Goal: Information Seeking & Learning: Check status

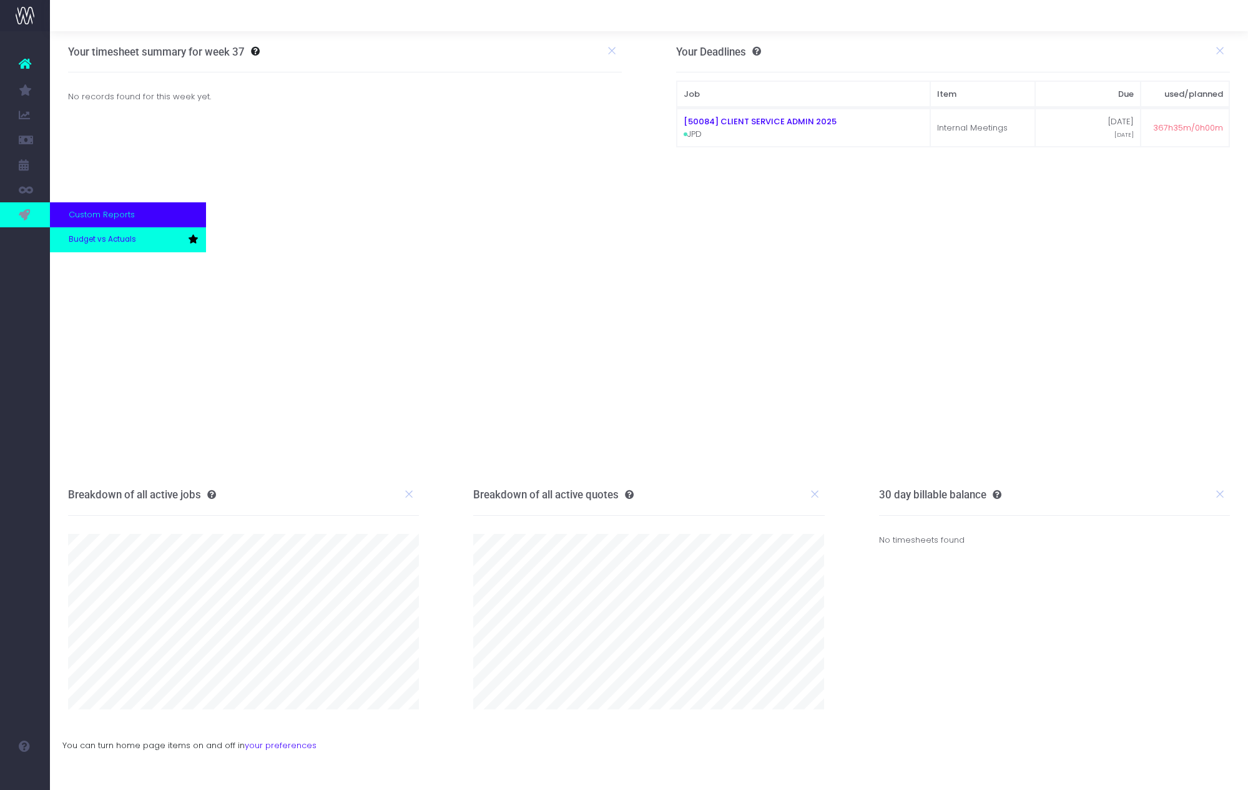
click at [104, 241] on span "Budget vs Actuals" at bounding box center [102, 239] width 67 height 11
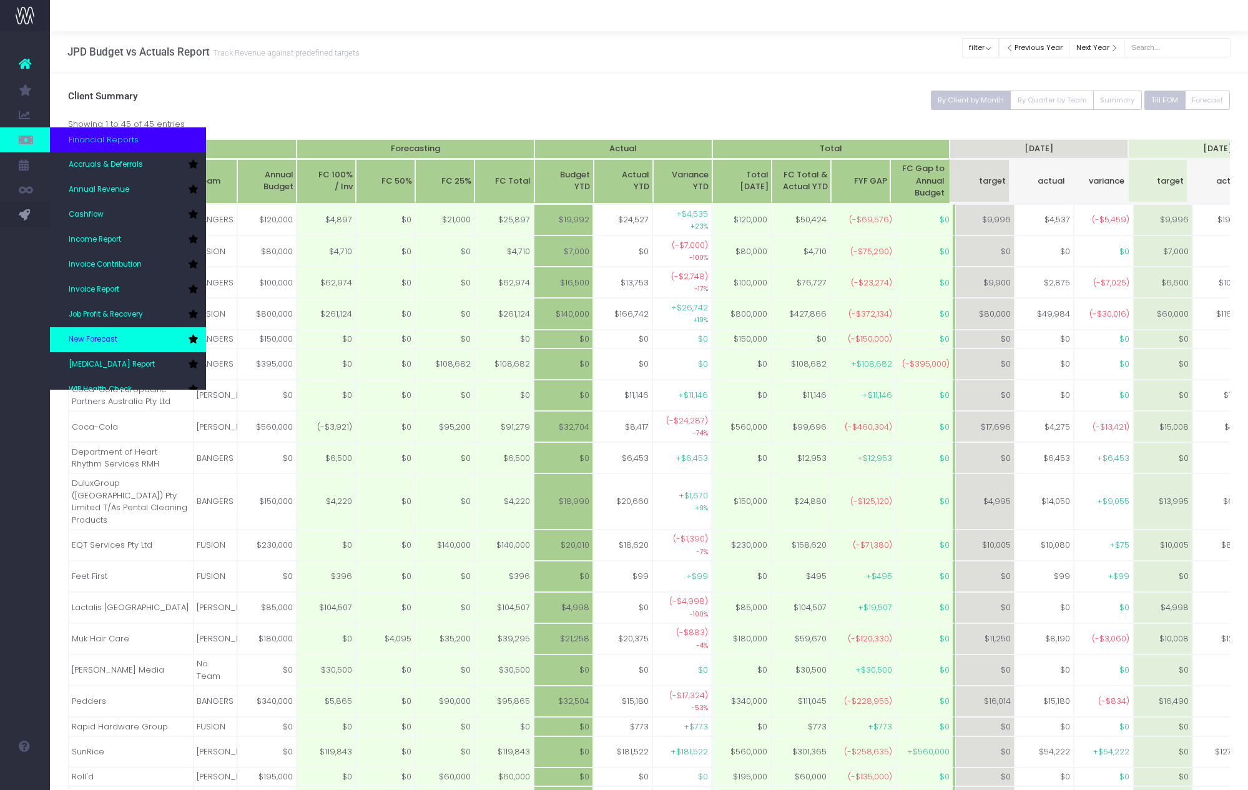
click at [107, 335] on span "New Forecast" at bounding box center [93, 339] width 49 height 11
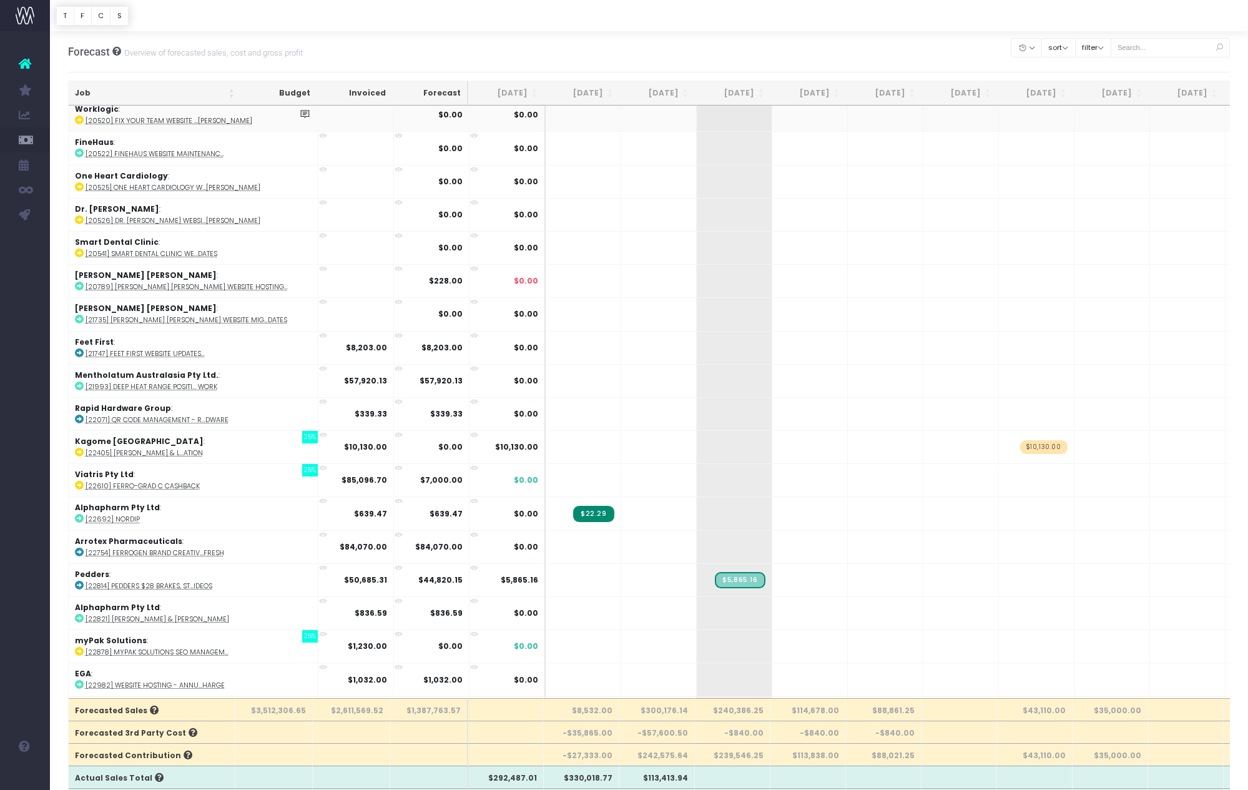
scroll to position [157, 0]
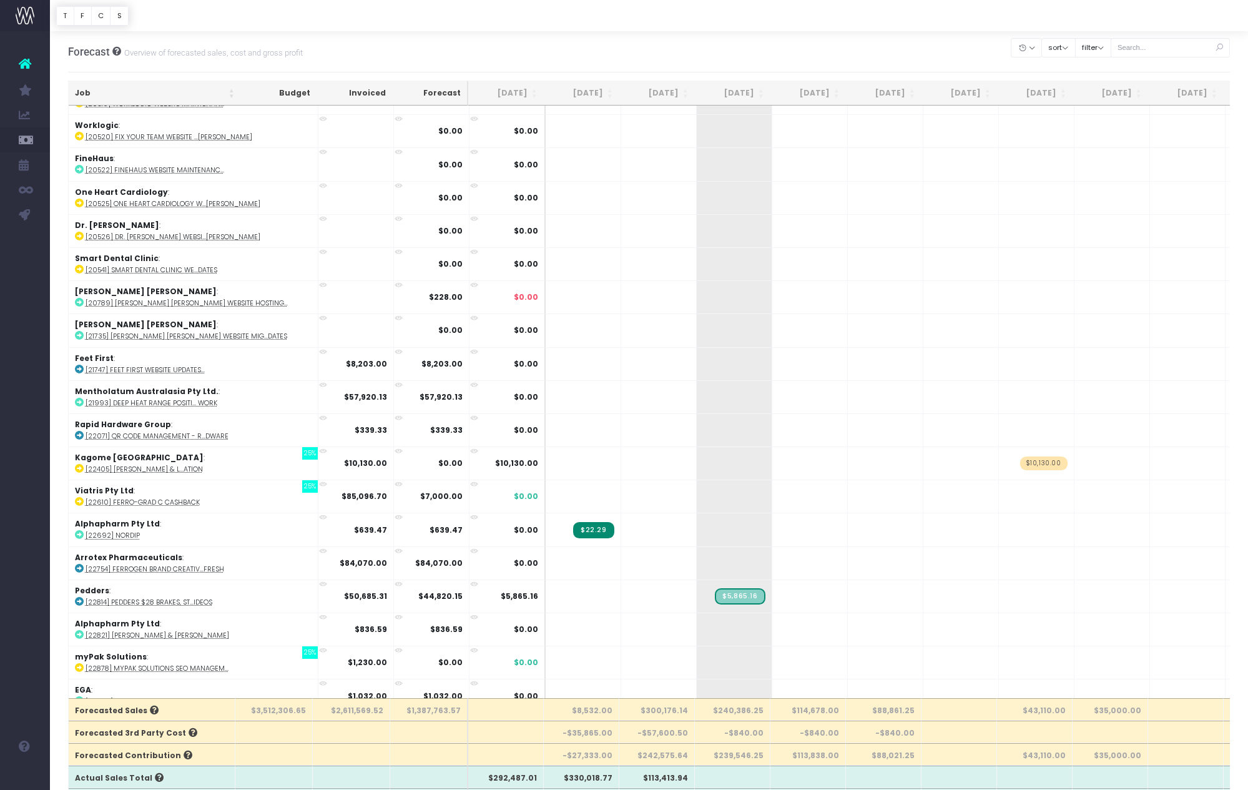
click at [232, 94] on th "Job" at bounding box center [155, 93] width 172 height 24
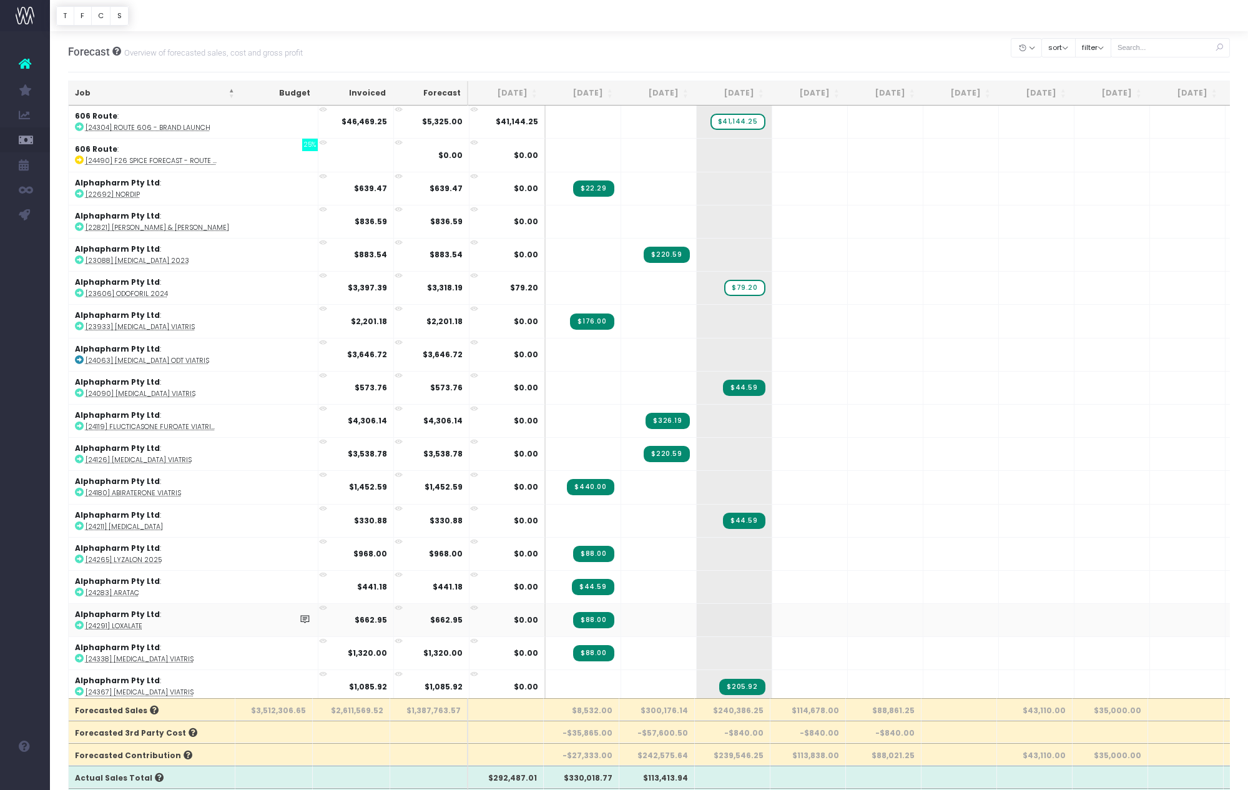
scroll to position [0, 2]
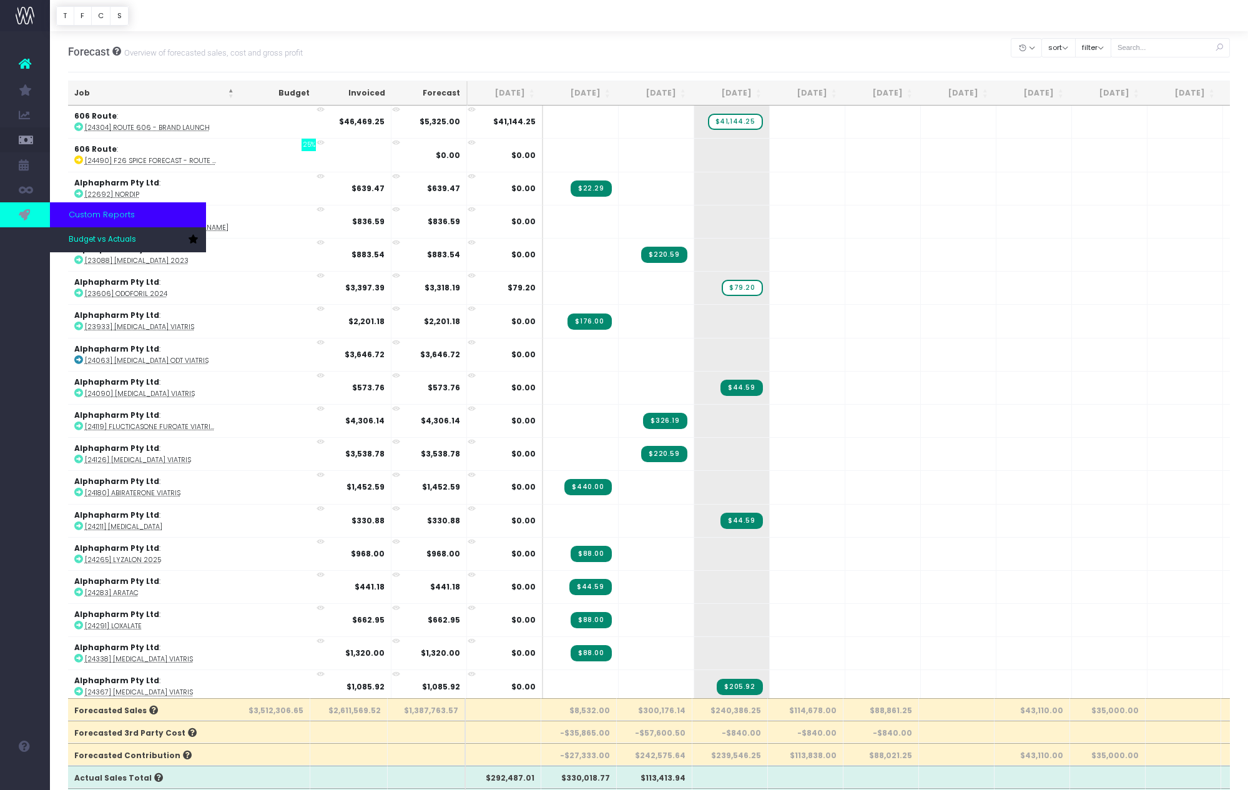
click at [29, 210] on icon at bounding box center [25, 215] width 12 height 14
click at [69, 235] on span "Budget vs Actuals" at bounding box center [102, 239] width 67 height 11
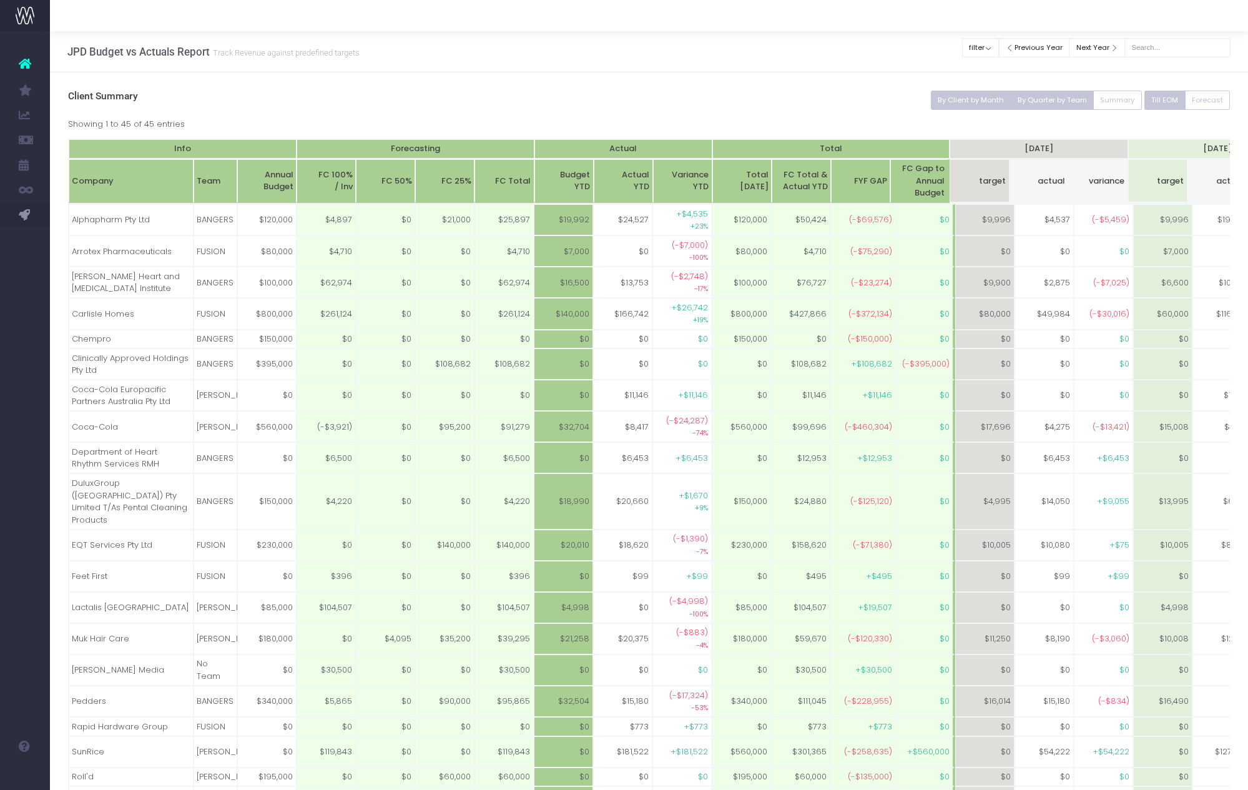
click at [1064, 106] on button "By Quarter by Team" at bounding box center [1052, 100] width 84 height 19
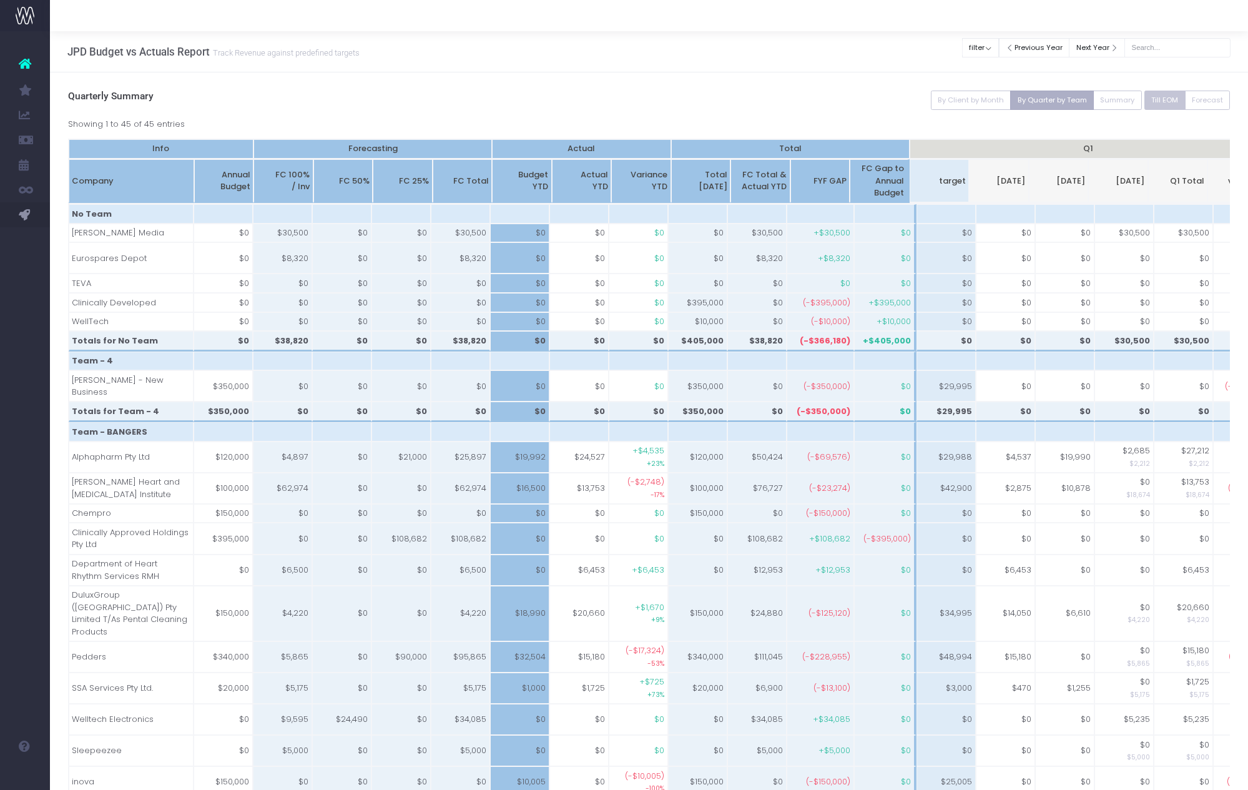
click at [1042, 105] on button "By Quarter by Team" at bounding box center [1052, 100] width 84 height 19
click at [944, 101] on button "By Client by Month" at bounding box center [971, 100] width 81 height 19
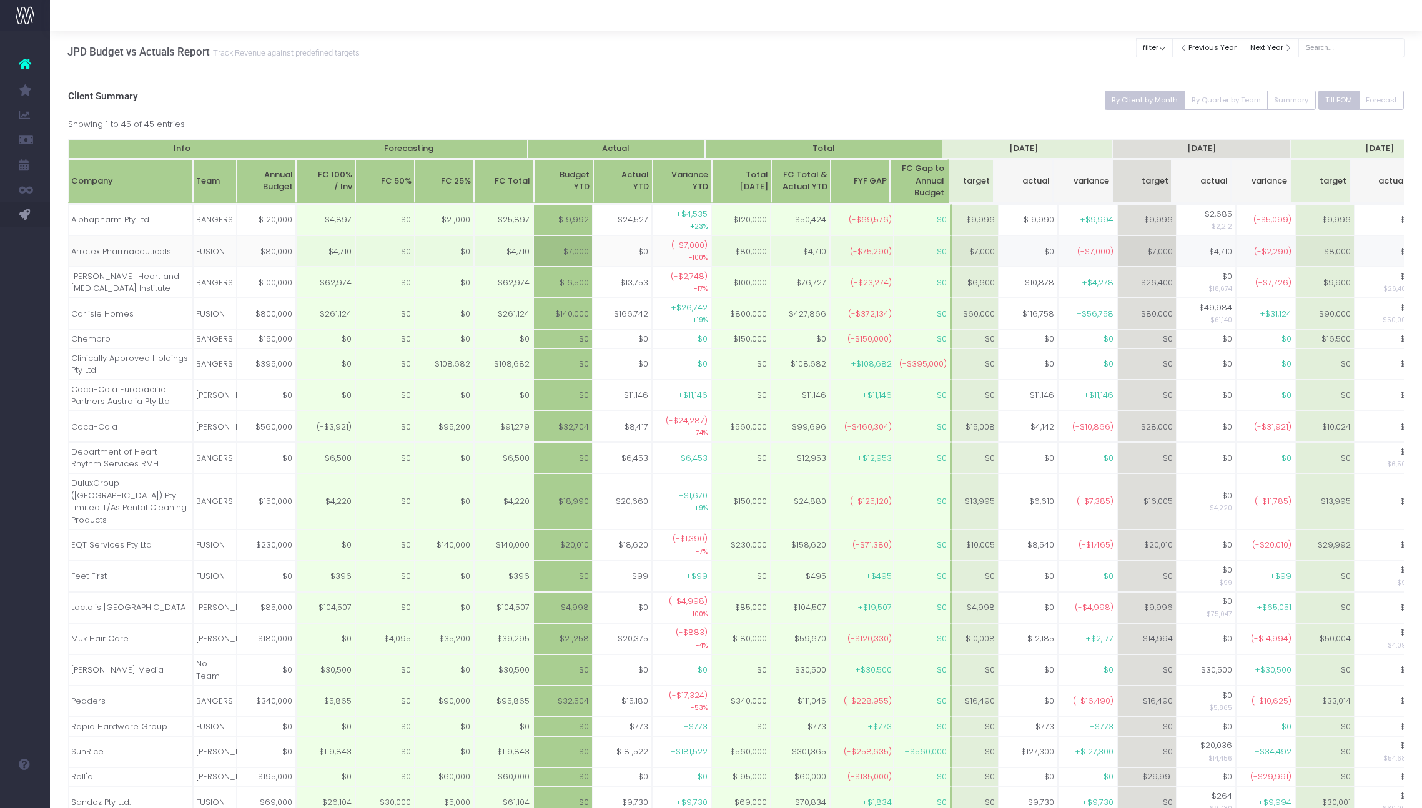
click at [77, 242] on span "Budget vs Actuals" at bounding box center [83, 240] width 28 height 33
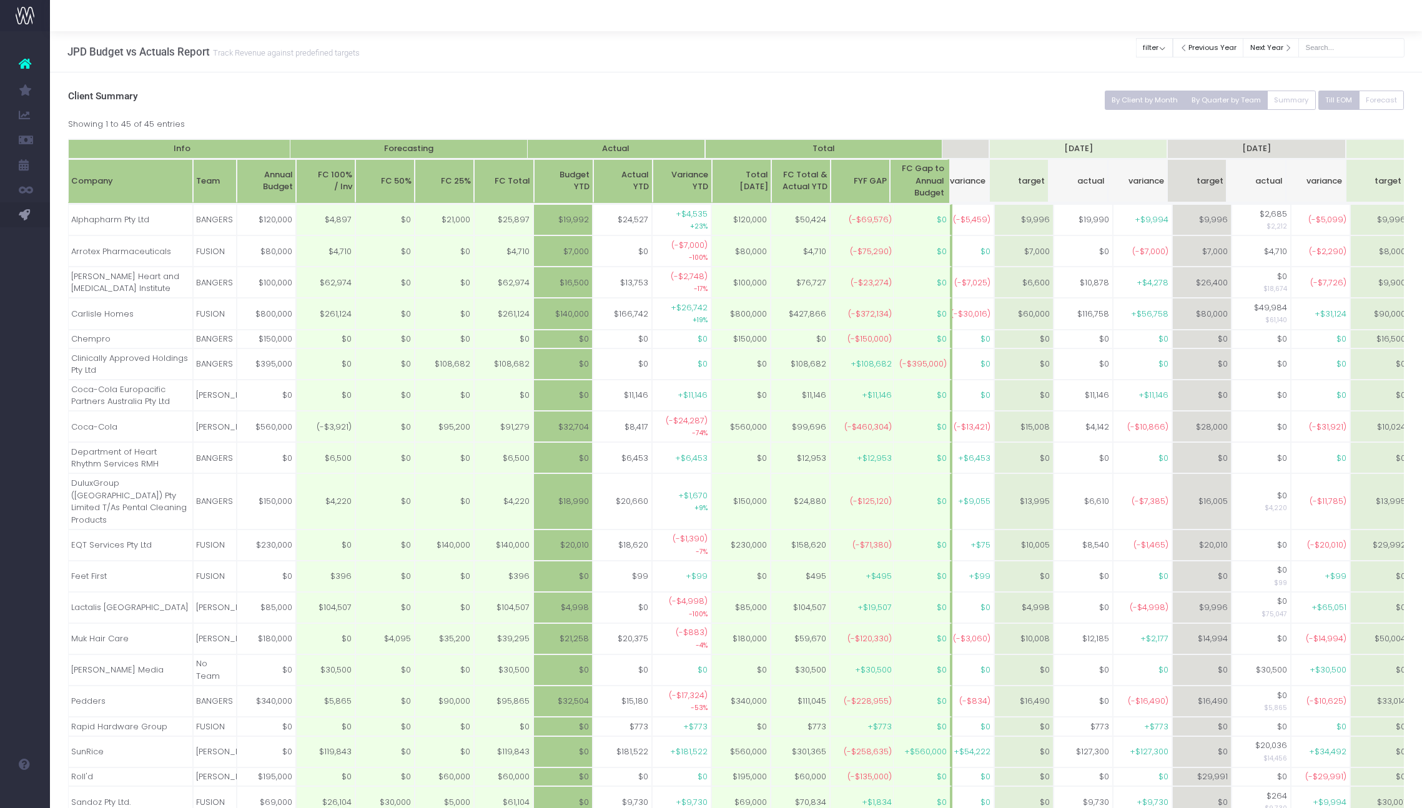
click at [1232, 101] on button "By Quarter by Team" at bounding box center [1226, 100] width 84 height 19
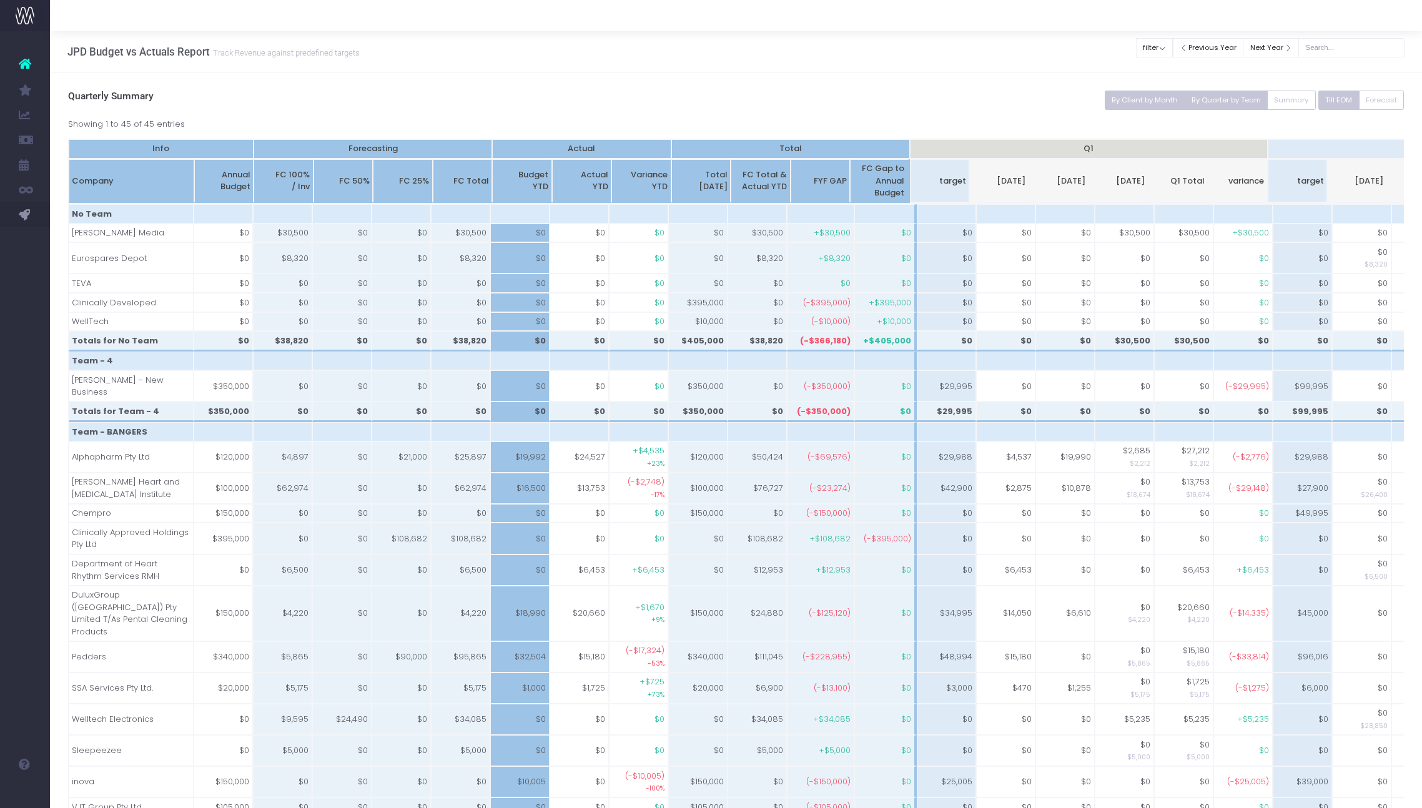
click at [1127, 101] on button "By Client by Month" at bounding box center [1145, 100] width 81 height 19
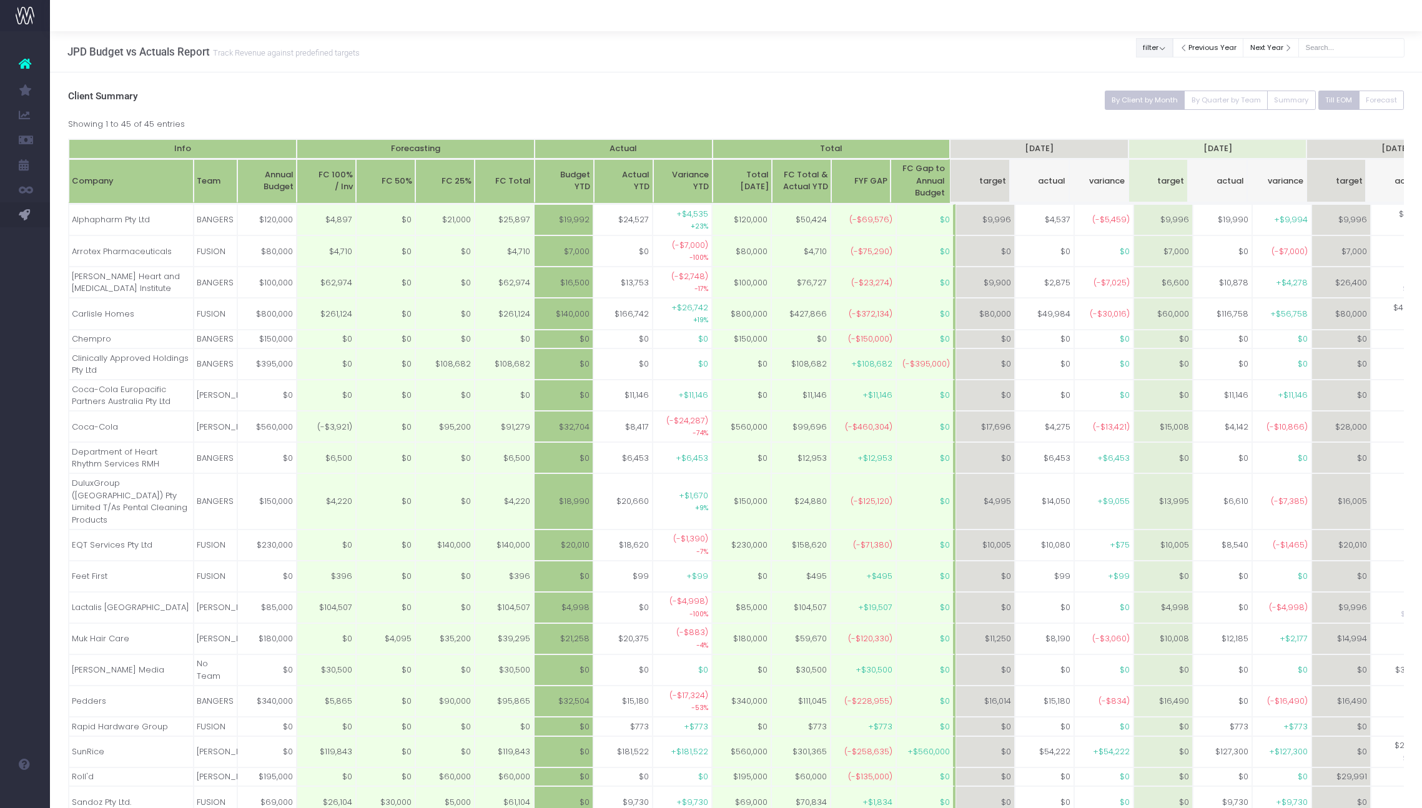
click at [1167, 48] on button "filter" at bounding box center [1154, 47] width 37 height 19
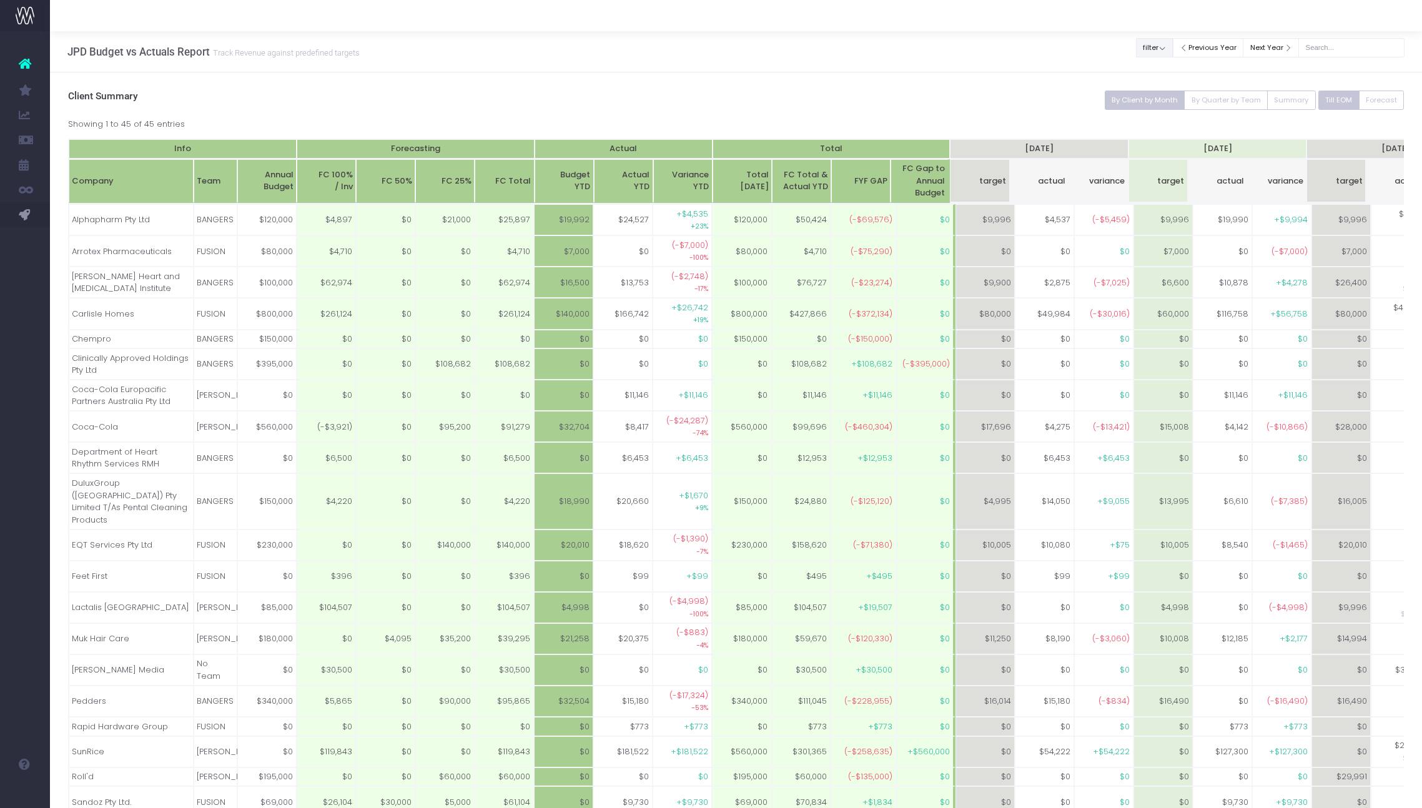
click at [1170, 46] on button "filter" at bounding box center [1154, 47] width 37 height 19
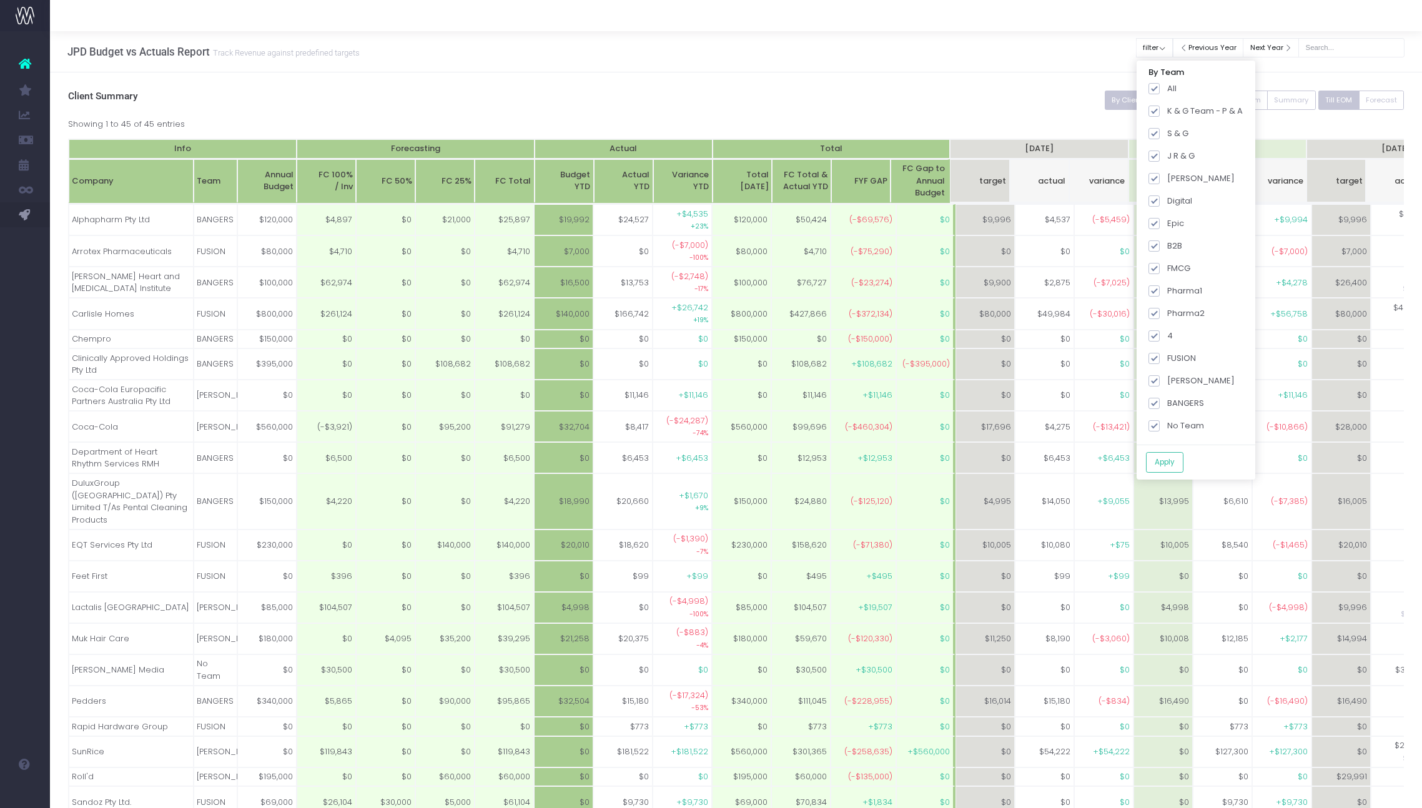
click at [1012, 92] on h3 "Client Summary" at bounding box center [736, 97] width 1336 height 12
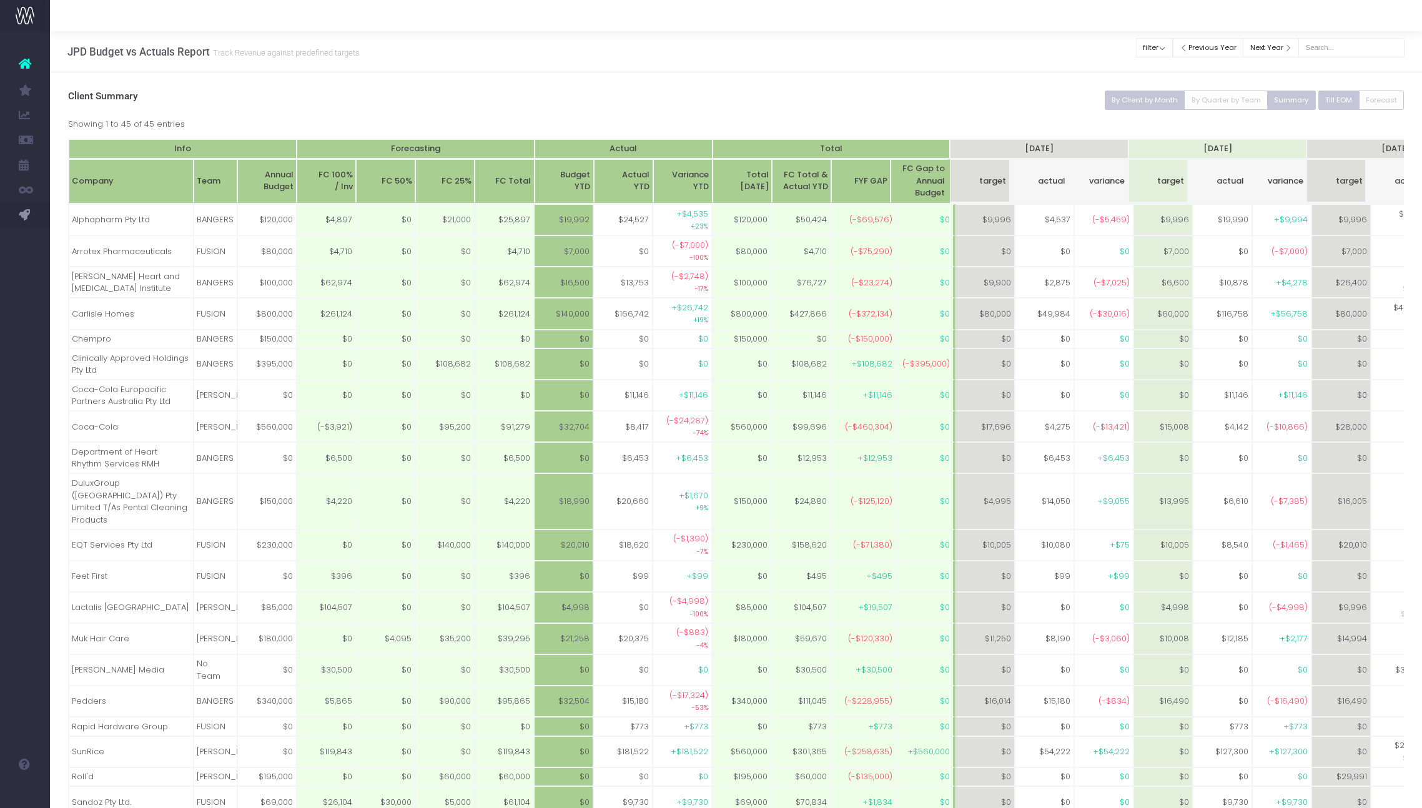
click at [1278, 101] on button "Summary" at bounding box center [1291, 100] width 49 height 19
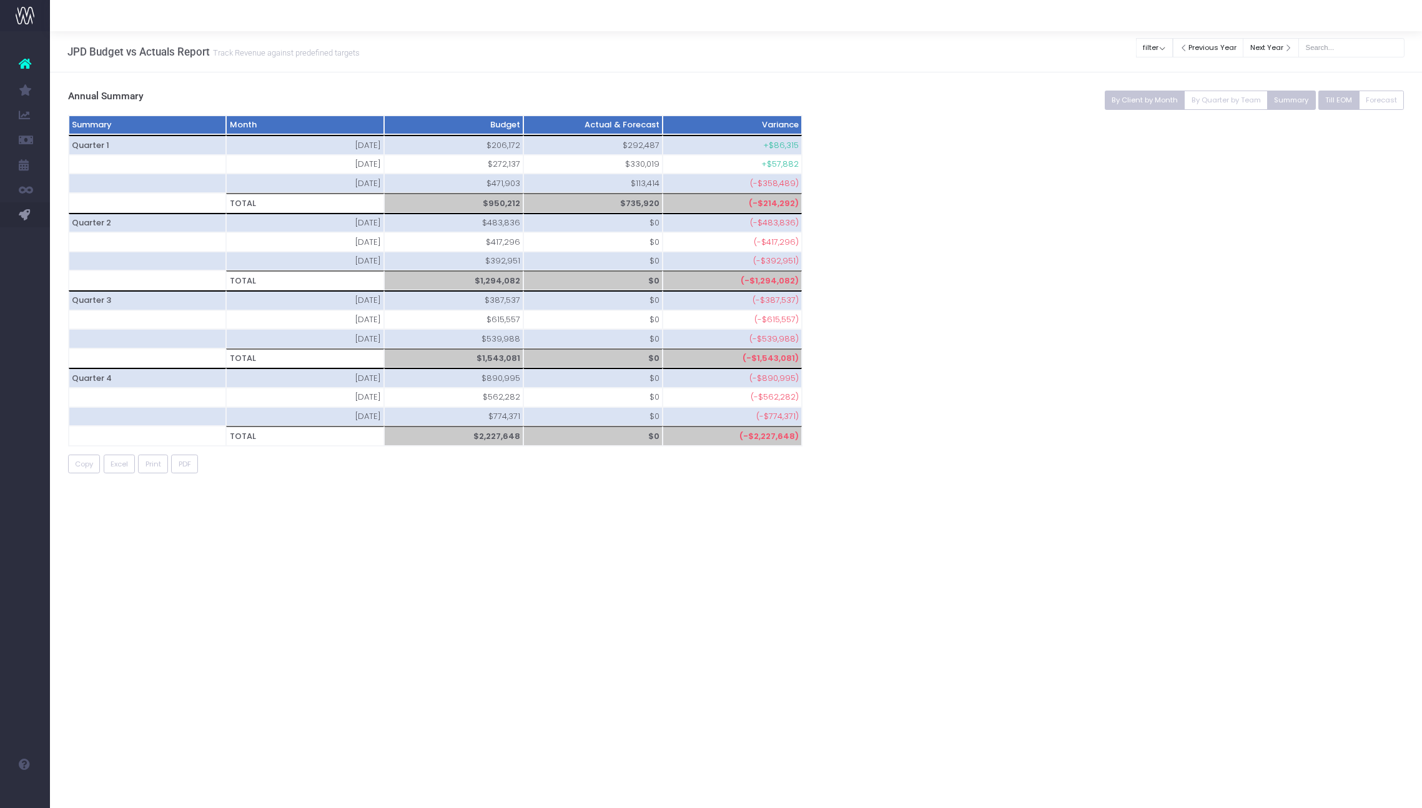
click at [1152, 106] on button "By Client by Month" at bounding box center [1145, 100] width 81 height 19
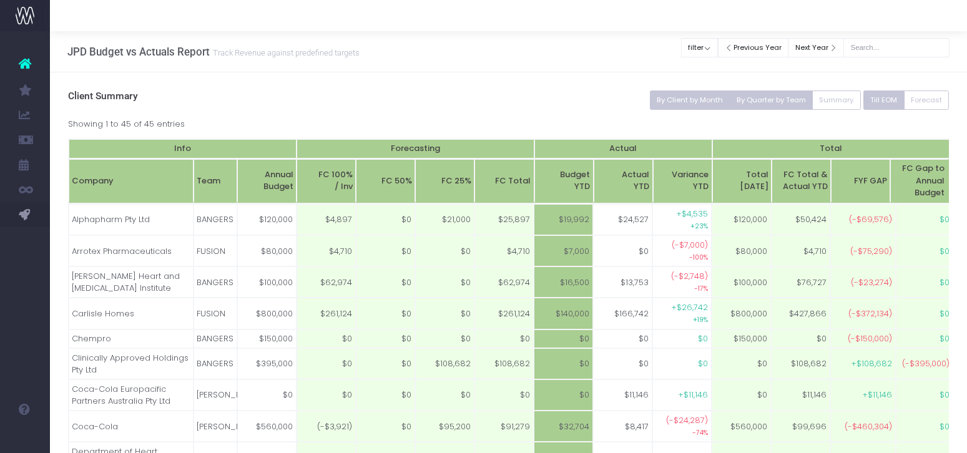
click at [768, 108] on button "By Quarter by Team" at bounding box center [771, 100] width 84 height 19
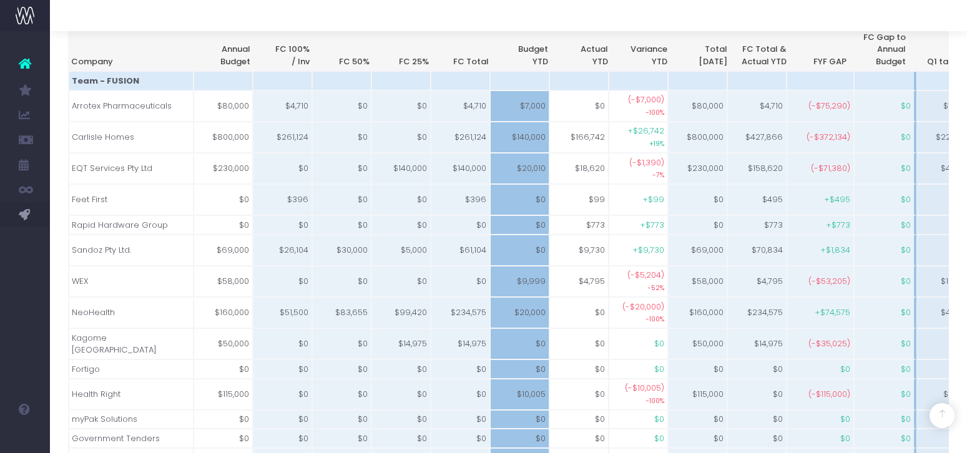
scroll to position [894, 0]
